Goal: Obtain resource: Download file/media

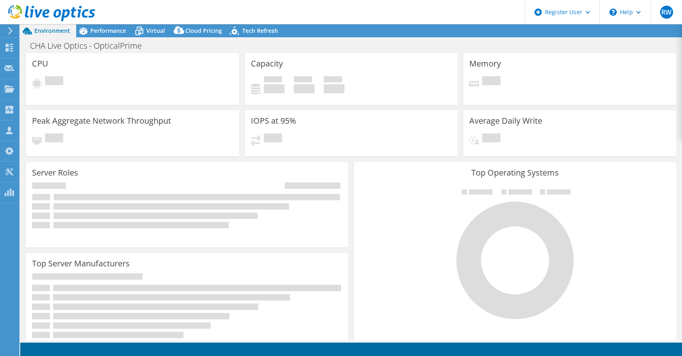
select select "USD"
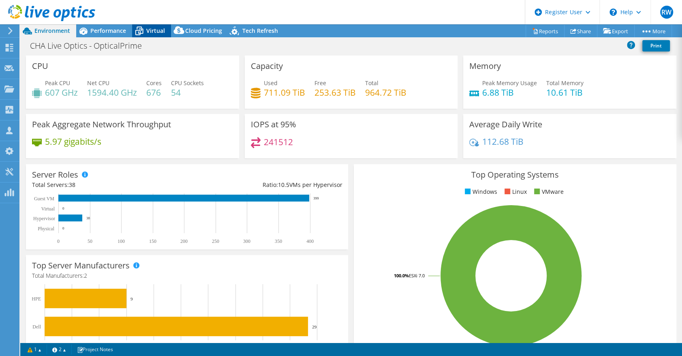
click at [146, 29] on span "Virtual" at bounding box center [155, 31] width 19 height 8
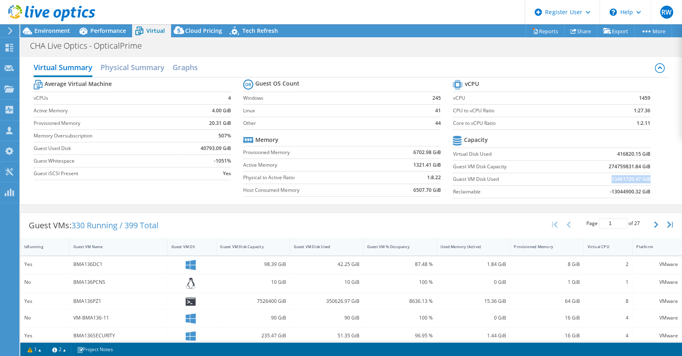
drag, startPoint x: 604, startPoint y: 177, endPoint x: 642, endPoint y: 180, distance: 37.8
click at [642, 180] on b "13461720.47 GiB" at bounding box center [630, 179] width 39 height 8
copy b "13461720.47 GiB"
click at [336, 301] on div "350626.97 GiB" at bounding box center [326, 300] width 66 height 9
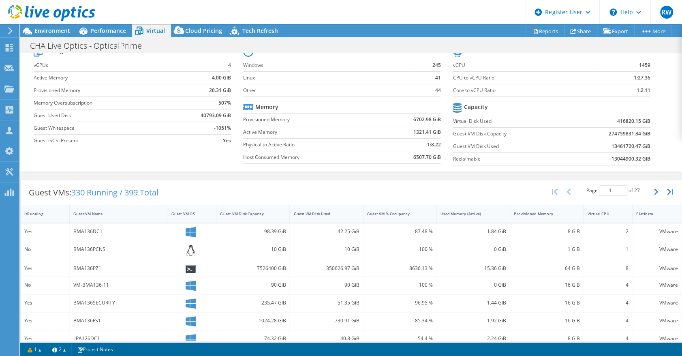
scroll to position [45, 0]
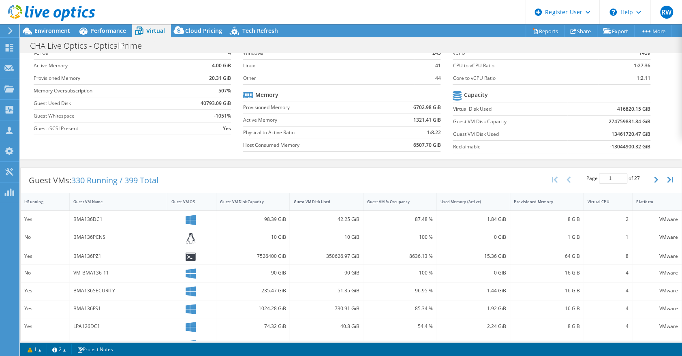
click at [332, 256] on div "350626.97 GiB" at bounding box center [326, 256] width 66 height 9
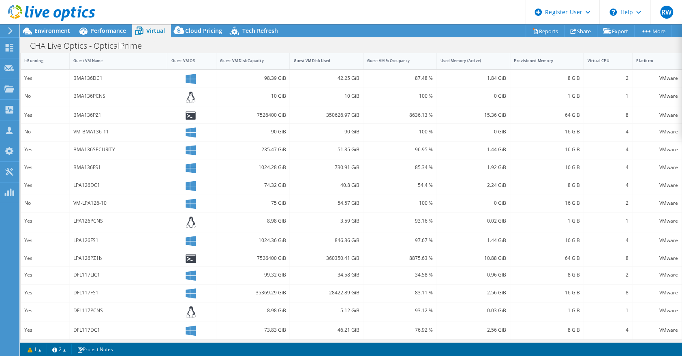
scroll to position [188, 0]
click at [88, 111] on div "BMA136PZ1" at bounding box center [118, 113] width 90 height 9
drag, startPoint x: 42, startPoint y: 24, endPoint x: 43, endPoint y: 28, distance: 4.1
click at [42, 24] on div at bounding box center [47, 13] width 95 height 27
click at [44, 30] on span "Environment" at bounding box center [52, 31] width 36 height 8
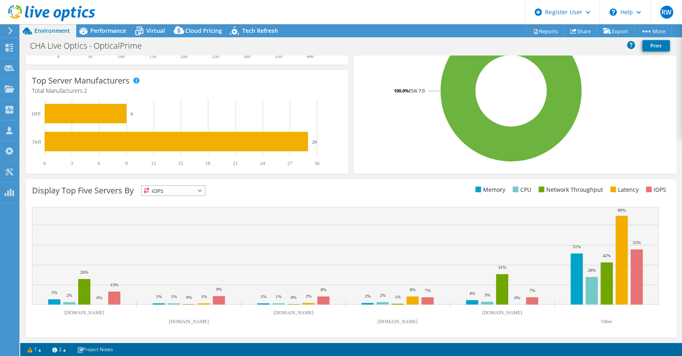
scroll to position [0, 0]
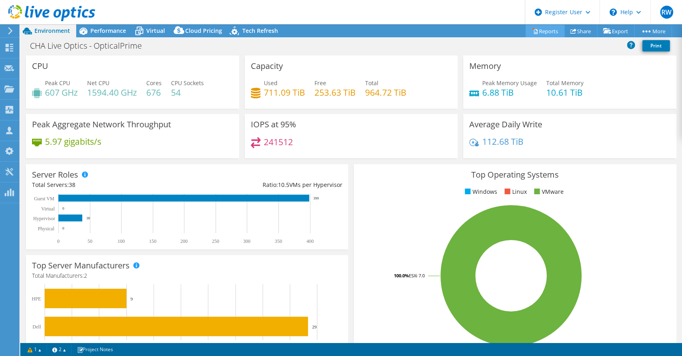
click at [550, 30] on link "Reports" at bounding box center [544, 31] width 39 height 13
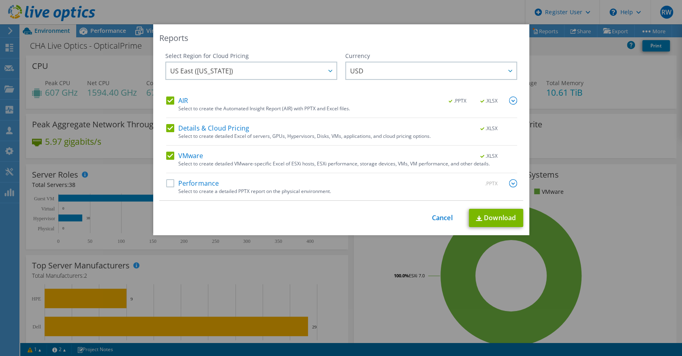
click at [194, 183] on label "Performance" at bounding box center [192, 183] width 53 height 8
click at [0, 0] on input "Performance" at bounding box center [0, 0] width 0 height 0
click at [509, 183] on img at bounding box center [513, 183] width 8 height 8
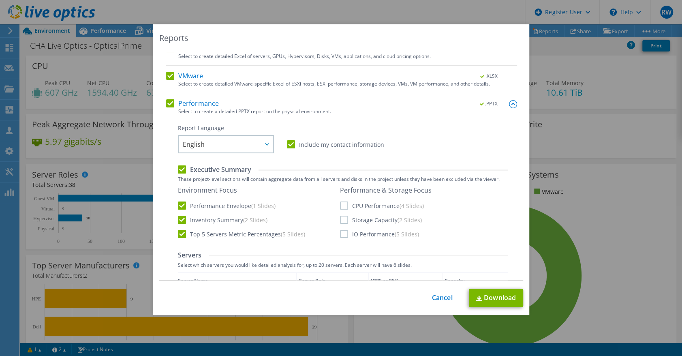
scroll to position [90, 0]
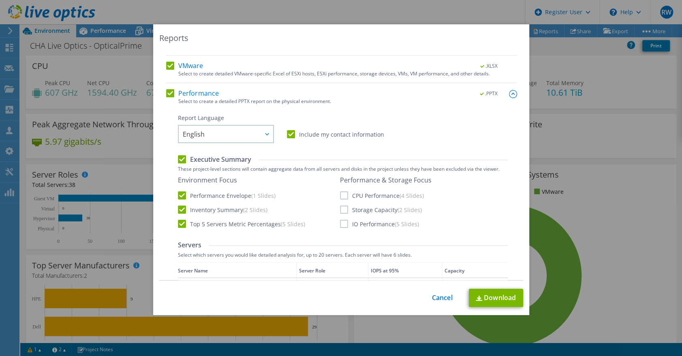
click at [363, 190] on div "Performance & Storage Focus CPU Performance (4 Slides) Storage Capacity (2 Slid…" at bounding box center [386, 202] width 92 height 52
drag, startPoint x: 364, startPoint y: 196, endPoint x: 364, endPoint y: 202, distance: 5.7
click at [365, 196] on label "CPU Performance (4 Slides)" at bounding box center [382, 195] width 84 height 8
click at [0, 0] on input "CPU Performance (4 Slides)" at bounding box center [0, 0] width 0 height 0
click at [364, 210] on label "Storage Capacity (2 Slides)" at bounding box center [381, 209] width 82 height 8
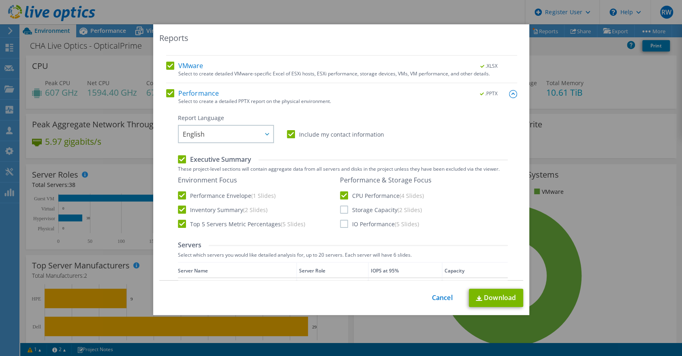
click at [0, 0] on input "Storage Capacity (2 Slides)" at bounding box center [0, 0] width 0 height 0
click at [362, 223] on label "IO Performance (5 Slides)" at bounding box center [379, 224] width 79 height 8
click at [0, 0] on input "IO Performance (5 Slides)" at bounding box center [0, 0] width 0 height 0
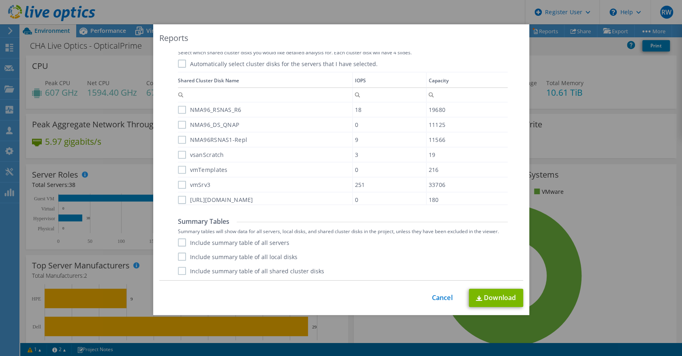
scroll to position [5, 0]
click at [180, 243] on label "Include summary table of all servers" at bounding box center [233, 242] width 111 height 8
click at [0, 0] on input "Include summary table of all servers" at bounding box center [0, 0] width 0 height 0
drag, startPoint x: 178, startPoint y: 252, endPoint x: 181, endPoint y: 267, distance: 14.5
click at [178, 254] on label "Include summary table of all local disks" at bounding box center [237, 256] width 119 height 8
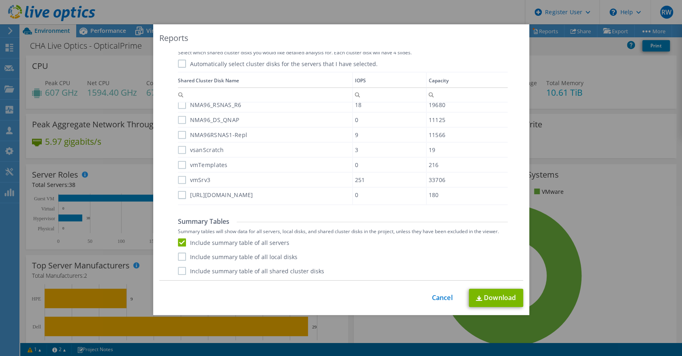
click at [0, 0] on input "Include summary table of all local disks" at bounding box center [0, 0] width 0 height 0
click at [179, 269] on label "Include summary table of all shared cluster disks" at bounding box center [251, 271] width 146 height 8
click at [0, 0] on input "Include summary table of all shared cluster disks" at bounding box center [0, 0] width 0 height 0
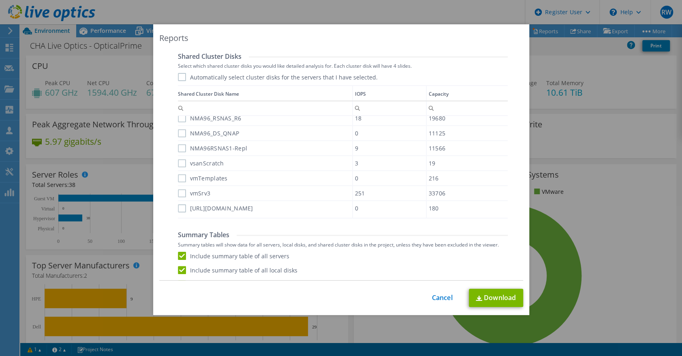
scroll to position [525, 0]
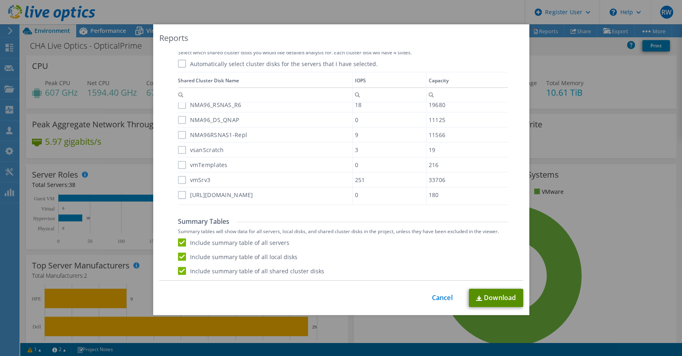
click at [493, 292] on link "Download" at bounding box center [496, 297] width 54 height 18
click at [586, 134] on div "Reports Select Region for Cloud Pricing Asia Pacific ([GEOGRAPHIC_DATA]) [GEOGR…" at bounding box center [341, 177] width 682 height 307
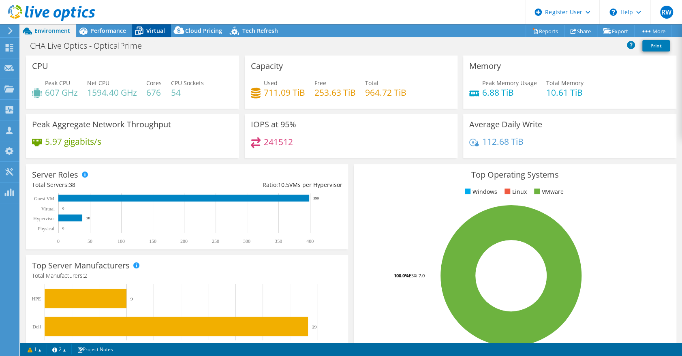
click at [144, 29] on icon at bounding box center [139, 31] width 14 height 14
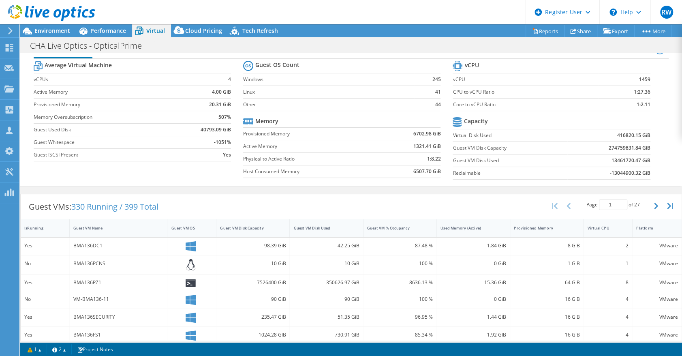
scroll to position [0, 0]
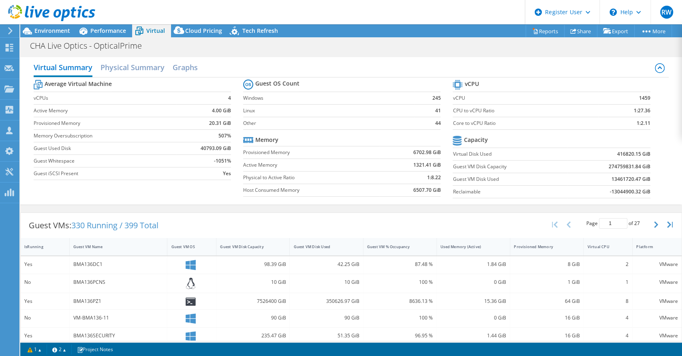
click at [78, 299] on div "BMA136PZ1" at bounding box center [118, 300] width 90 height 9
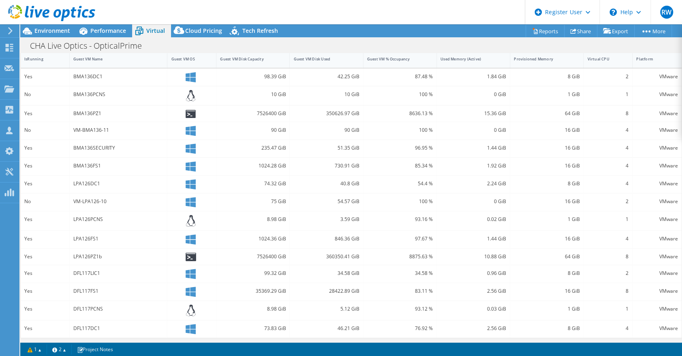
scroll to position [143, 0]
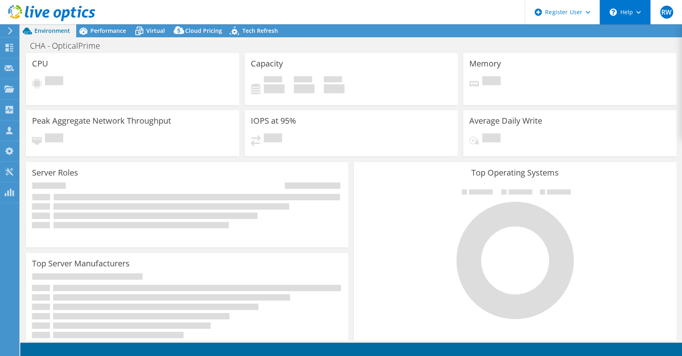
select select "USD"
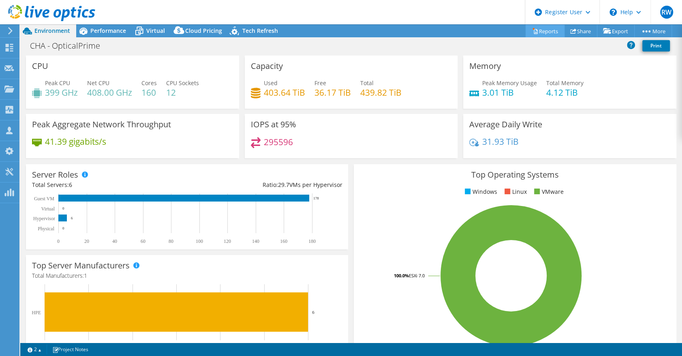
click at [542, 27] on link "Reports" at bounding box center [544, 31] width 39 height 13
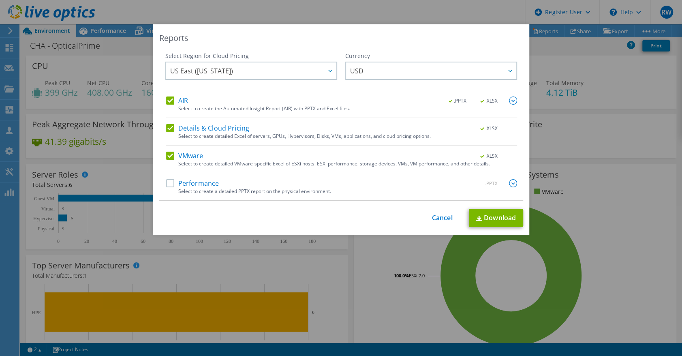
click at [201, 182] on label "Performance" at bounding box center [192, 183] width 53 height 8
click at [0, 0] on input "Performance" at bounding box center [0, 0] width 0 height 0
click at [509, 183] on img at bounding box center [513, 183] width 8 height 8
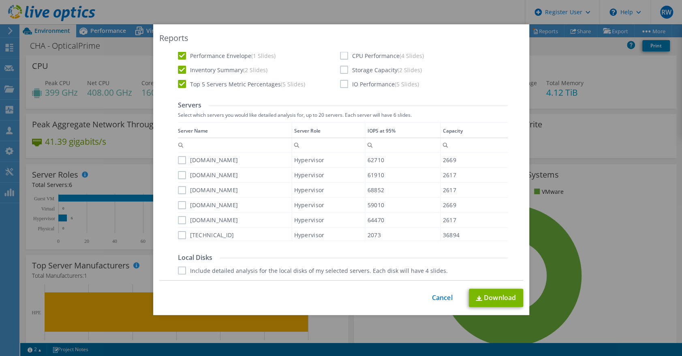
scroll to position [180, 0]
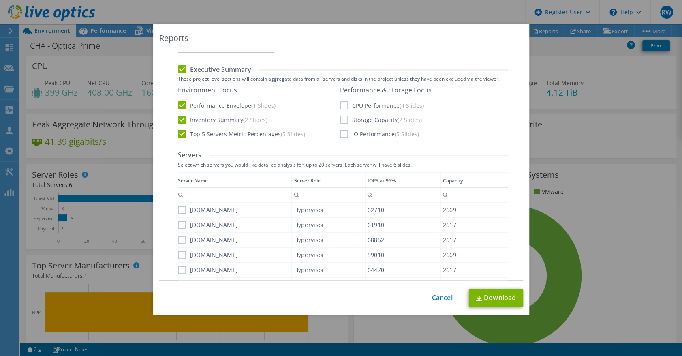
drag, startPoint x: 343, startPoint y: 102, endPoint x: 343, endPoint y: 115, distance: 13.4
click at [343, 102] on label "CPU Performance (4 Slides)" at bounding box center [382, 105] width 84 height 8
click at [0, 0] on input "CPU Performance (4 Slides)" at bounding box center [0, 0] width 0 height 0
drag, startPoint x: 341, startPoint y: 117, endPoint x: 340, endPoint y: 137, distance: 19.5
click at [341, 119] on label "Storage Capacity (2 Slides)" at bounding box center [381, 119] width 82 height 8
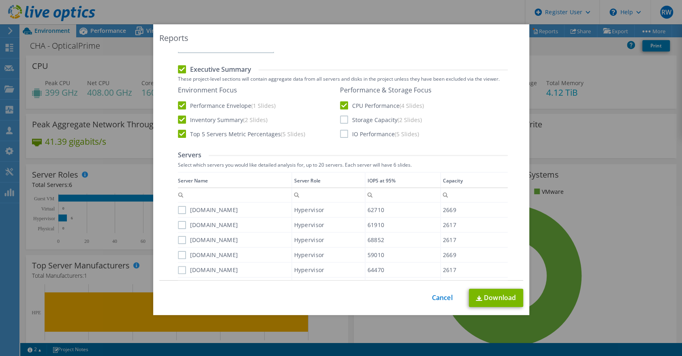
click at [0, 0] on input "Storage Capacity (2 Slides)" at bounding box center [0, 0] width 0 height 0
click at [341, 134] on label "IO Performance (5 Slides)" at bounding box center [379, 134] width 79 height 8
click at [0, 0] on input "IO Performance (5 Slides)" at bounding box center [0, 0] width 0 height 0
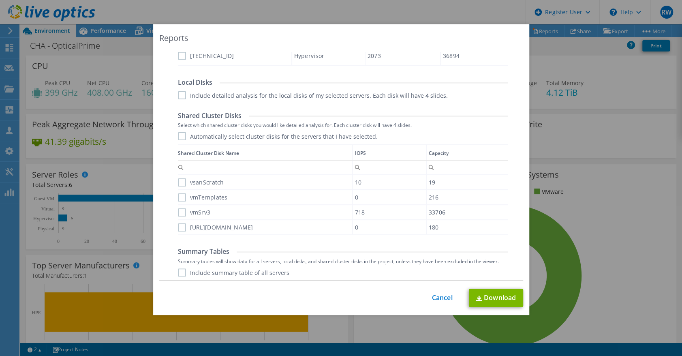
scroll to position [405, 0]
click at [178, 93] on label "Include detailed analysis for the local disks of my selected servers. Each disk…" at bounding box center [313, 95] width 270 height 8
click at [0, 0] on input "Include detailed analysis for the local disks of my selected servers. Each disk…" at bounding box center [0, 0] width 0 height 0
drag, startPoint x: 179, startPoint y: 94, endPoint x: 224, endPoint y: 111, distance: 47.6
click at [179, 95] on label "Include detailed analysis for the local disks of my selected servers. Each disk…" at bounding box center [313, 95] width 270 height 8
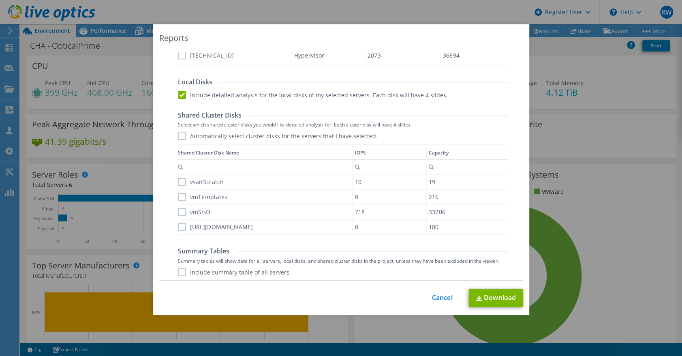
click at [0, 0] on input "Include detailed analysis for the local disks of my selected servers. Each disk…" at bounding box center [0, 0] width 0 height 0
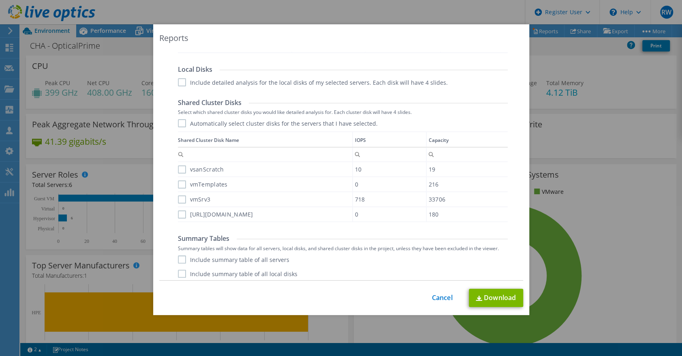
scroll to position [435, 0]
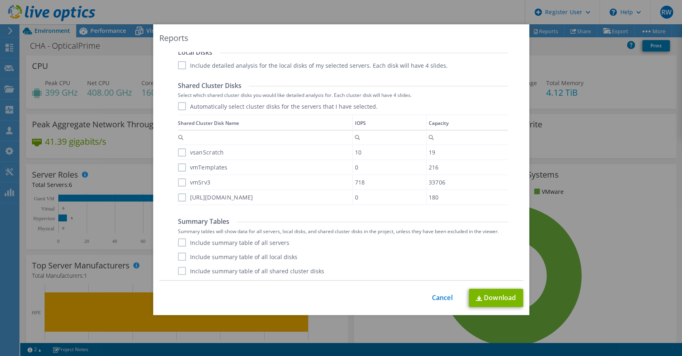
drag, startPoint x: 178, startPoint y: 241, endPoint x: 178, endPoint y: 250, distance: 8.5
click at [178, 243] on label "Include summary table of all servers" at bounding box center [233, 242] width 111 height 8
click at [0, 0] on input "Include summary table of all servers" at bounding box center [0, 0] width 0 height 0
click at [179, 257] on label "Include summary table of all local disks" at bounding box center [237, 256] width 119 height 8
click at [0, 0] on input "Include summary table of all local disks" at bounding box center [0, 0] width 0 height 0
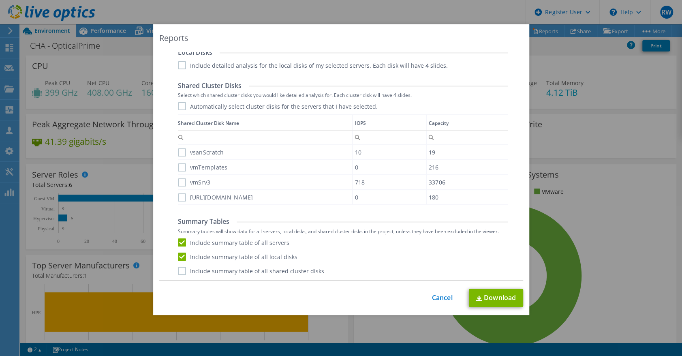
click at [179, 273] on label "Include summary table of all shared cluster disks" at bounding box center [251, 271] width 146 height 8
click at [0, 0] on input "Include summary table of all shared cluster disks" at bounding box center [0, 0] width 0 height 0
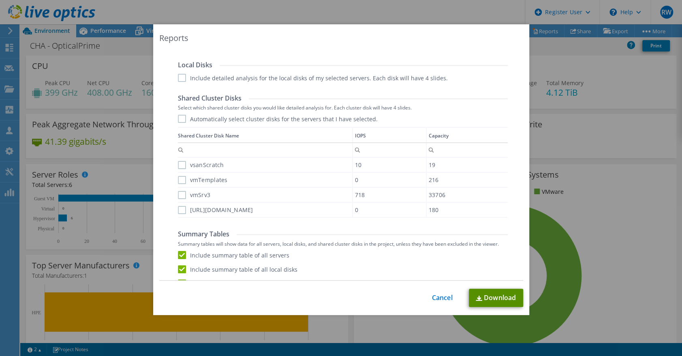
click at [497, 296] on link "Download" at bounding box center [496, 297] width 54 height 18
click at [602, 95] on div "Reports Select Region for Cloud Pricing Asia Pacific ([GEOGRAPHIC_DATA]) [GEOGR…" at bounding box center [341, 177] width 682 height 307
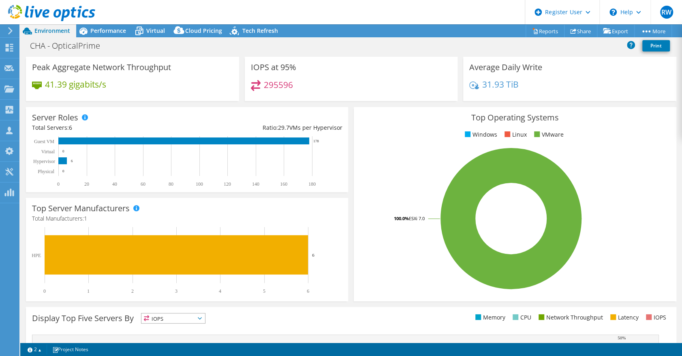
scroll to position [0, 0]
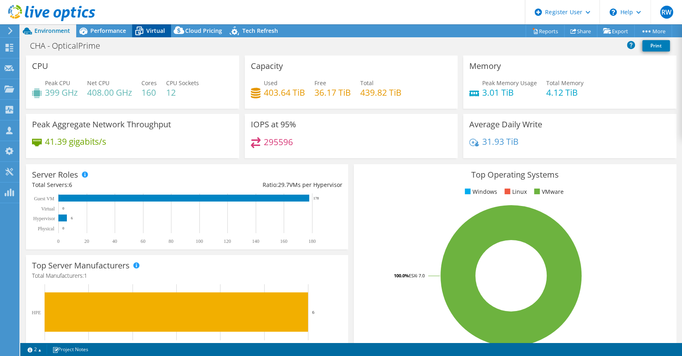
click at [145, 30] on icon at bounding box center [139, 31] width 14 height 14
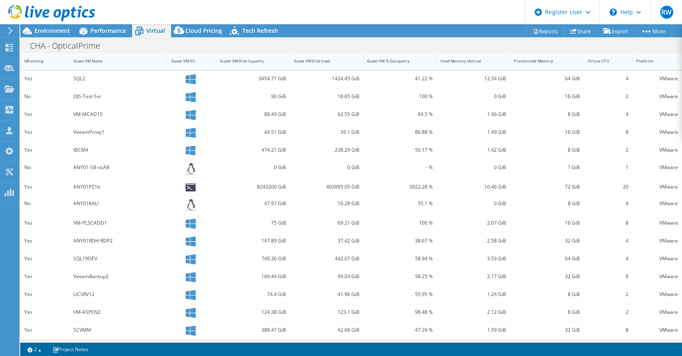
scroll to position [187, 0]
